Goal: Information Seeking & Learning: Learn about a topic

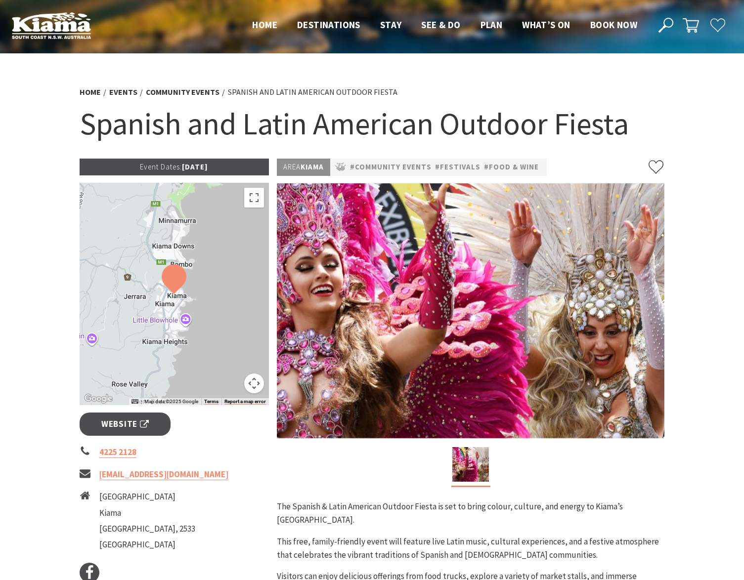
click at [466, 385] on img at bounding box center [471, 310] width 388 height 255
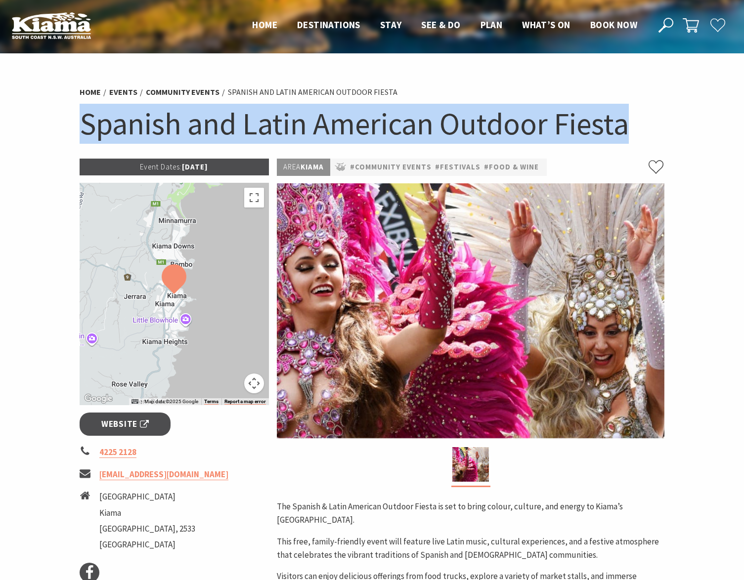
drag, startPoint x: 626, startPoint y: 125, endPoint x: 73, endPoint y: 123, distance: 553.2
click at [73, 123] on section "Home Events Community Events Spanish and Latin American Outdoor Fiesta Spanish …" at bounding box center [372, 416] width 744 height 727
copy h1 "Spanish and Latin American Outdoor Fiesta"
